Goal: Task Accomplishment & Management: Manage account settings

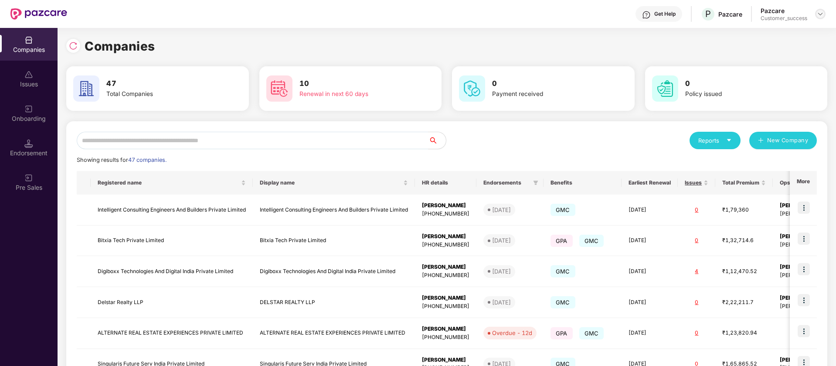
click at [824, 12] on div at bounding box center [820, 14] width 10 height 10
click at [781, 47] on div "Switch Partner" at bounding box center [779, 51] width 113 height 17
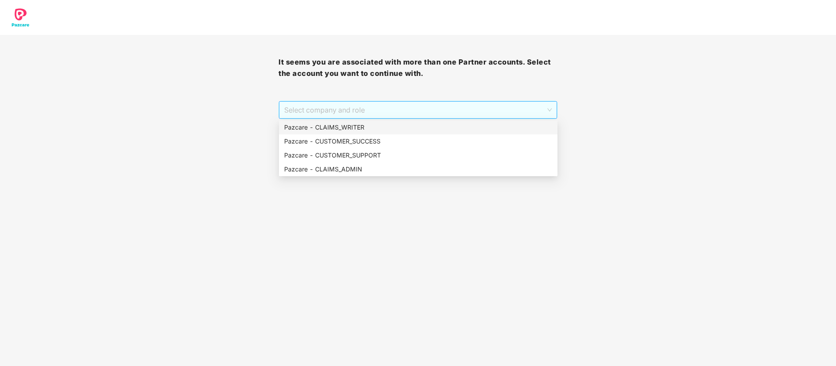
click at [481, 106] on span "Select company and role" at bounding box center [417, 110] width 267 height 17
click at [451, 144] on div "Pazcare - CUSTOMER_SUCCESS" at bounding box center [418, 141] width 268 height 10
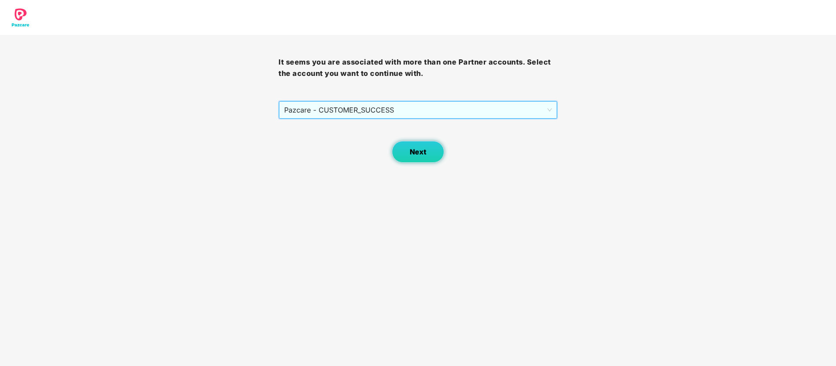
click at [426, 156] on button "Next" at bounding box center [418, 152] width 52 height 22
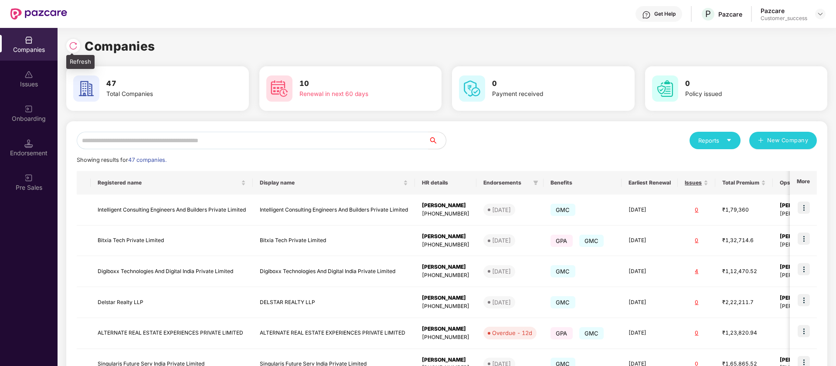
click at [69, 43] on img at bounding box center [73, 45] width 9 height 9
click at [134, 141] on input "text" at bounding box center [253, 140] width 352 height 17
type input "*"
type input "***"
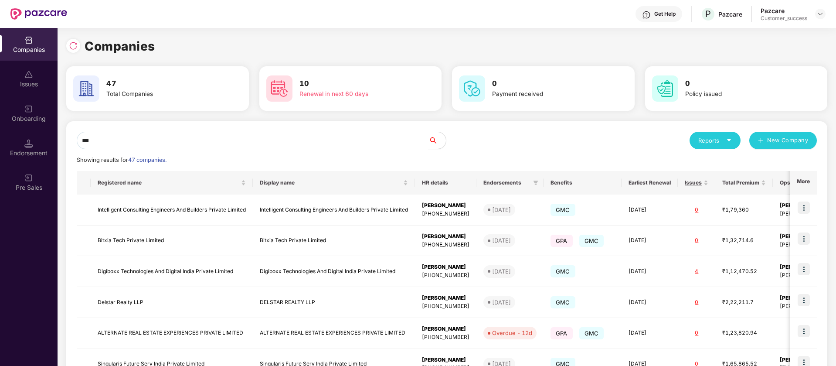
click at [134, 141] on input "***" at bounding box center [253, 140] width 352 height 17
click at [477, 135] on div "Reports New Company" at bounding box center [632, 140] width 370 height 17
click at [407, 139] on input "text" at bounding box center [253, 140] width 352 height 17
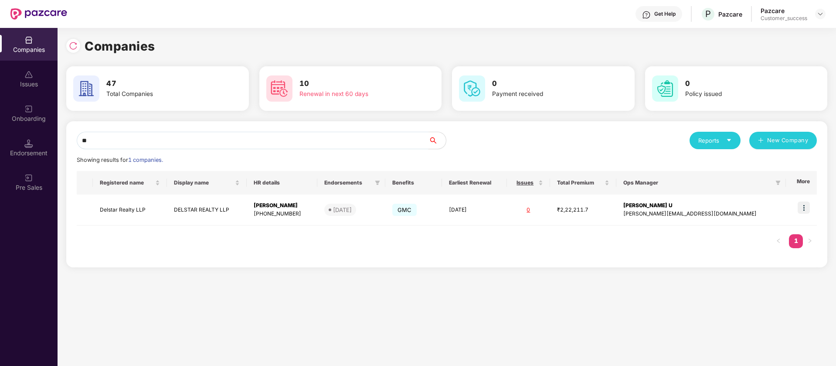
type input "*"
type input "***"
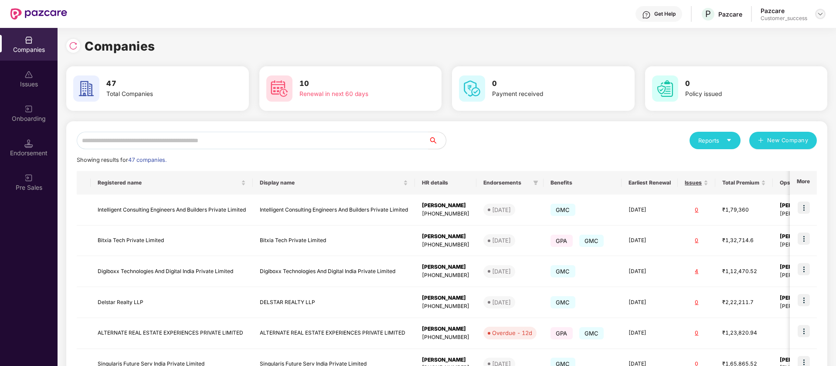
click at [822, 12] on img at bounding box center [820, 13] width 7 height 7
click at [775, 48] on div "Switch Partner" at bounding box center [779, 51] width 113 height 17
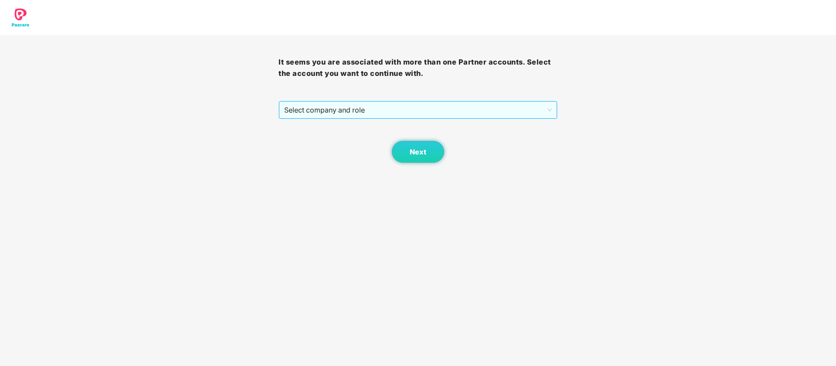
drag, startPoint x: 319, startPoint y: 110, endPoint x: 320, endPoint y: 115, distance: 5.0
click at [319, 110] on span "Select company and role" at bounding box center [417, 110] width 267 height 17
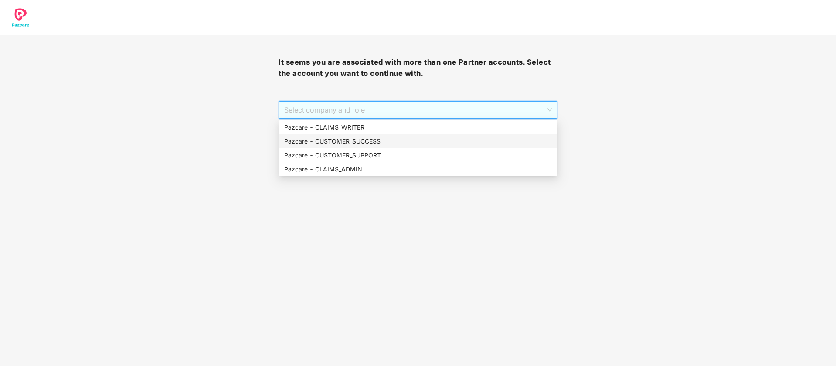
click at [334, 143] on div "Pazcare - CUSTOMER_SUCCESS" at bounding box center [418, 141] width 268 height 10
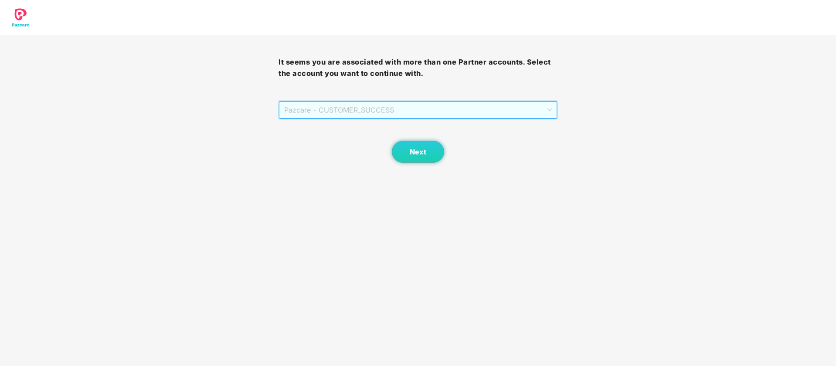
click at [384, 103] on span "Pazcare - CUSTOMER_SUCCESS" at bounding box center [417, 110] width 267 height 17
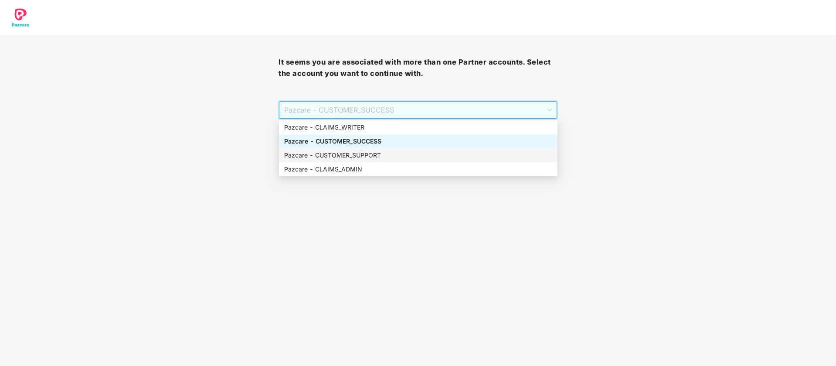
click at [380, 153] on div "Pazcare - CUSTOMER_SUPPORT" at bounding box center [418, 155] width 268 height 10
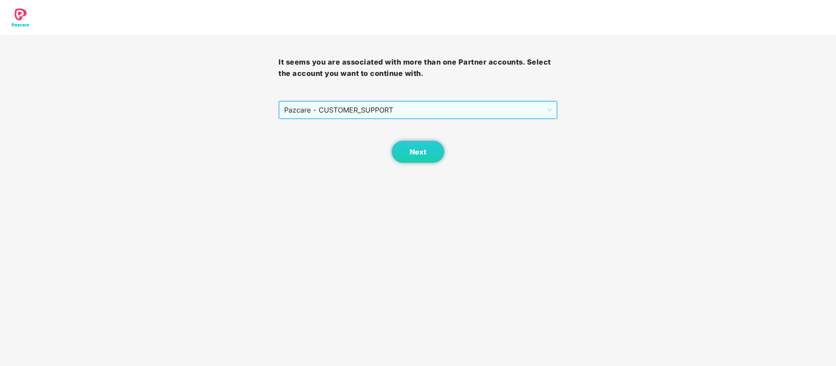
click at [430, 163] on body "It seems you are associated with more than one Partner accounts. Select the acc…" at bounding box center [418, 183] width 836 height 366
click at [426, 152] on span "Next" at bounding box center [418, 152] width 17 height 8
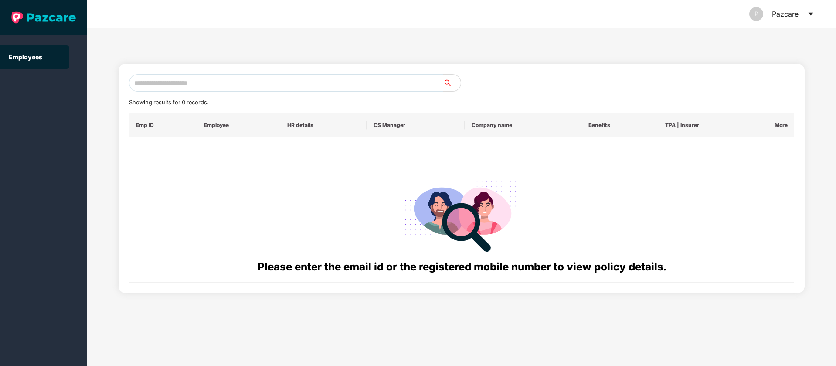
click at [210, 80] on input "text" at bounding box center [286, 82] width 314 height 17
type input "**********"
